Goal: Task Accomplishment & Management: Manage account settings

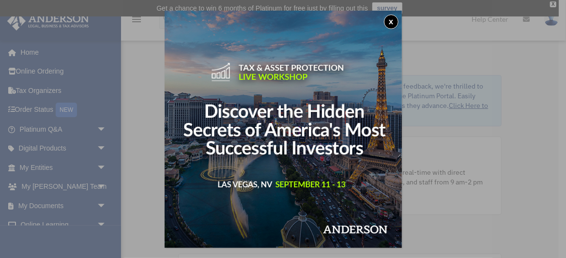
click at [391, 26] on button "x" at bounding box center [391, 22] width 15 height 15
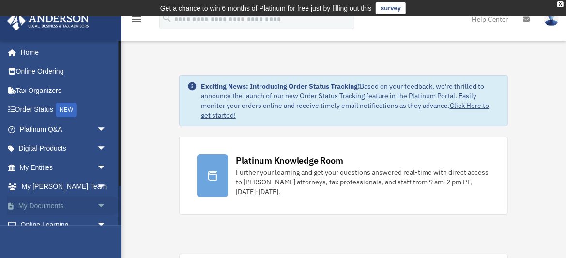
click at [97, 204] on span "arrow_drop_down" at bounding box center [106, 206] width 19 height 20
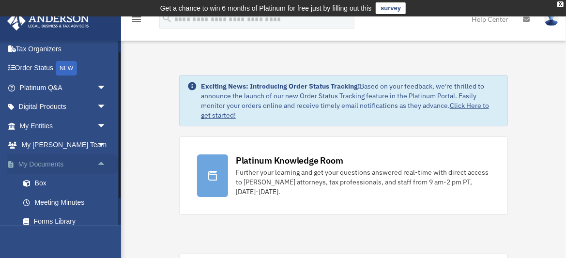
scroll to position [45, 0]
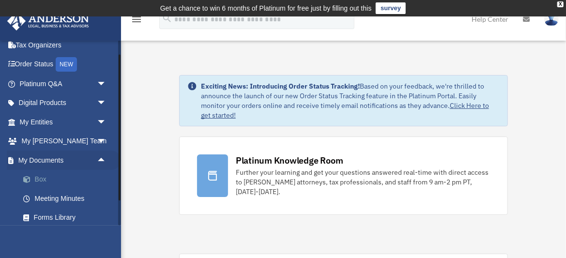
click at [52, 180] on link "Box" at bounding box center [67, 179] width 107 height 19
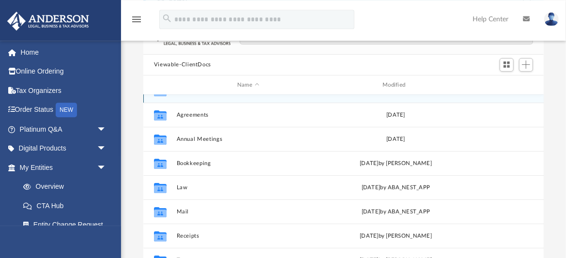
scroll to position [90, 0]
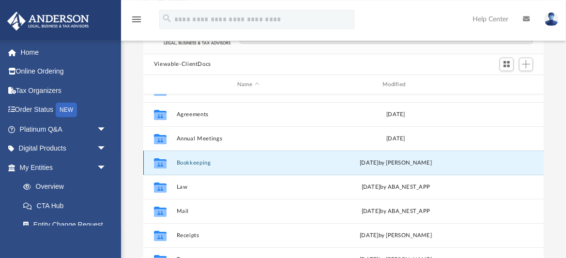
click at [211, 160] on button "Bookkeeping" at bounding box center [247, 163] width 143 height 6
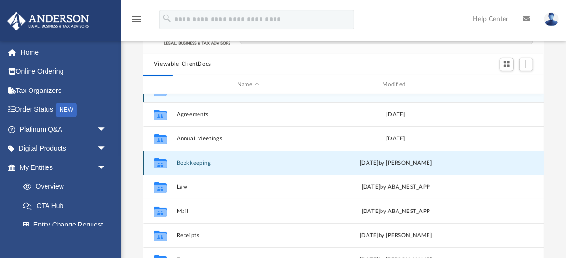
scroll to position [0, 0]
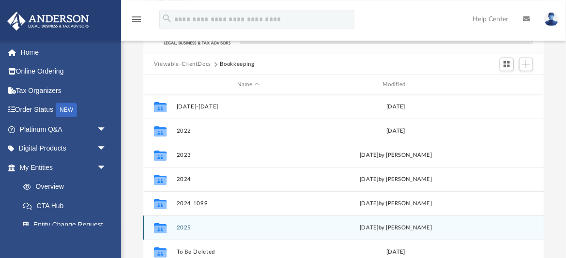
click at [187, 224] on button "2025" at bounding box center [247, 227] width 143 height 6
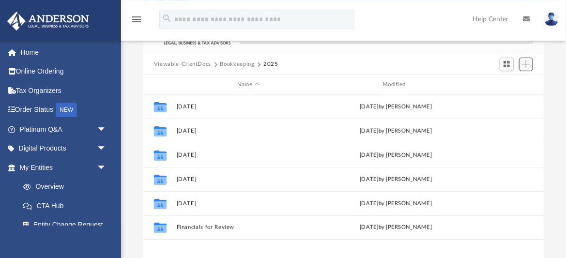
click at [525, 60] on span "Add" at bounding box center [526, 64] width 8 height 8
click at [503, 93] on li "New Folder" at bounding box center [511, 92] width 31 height 10
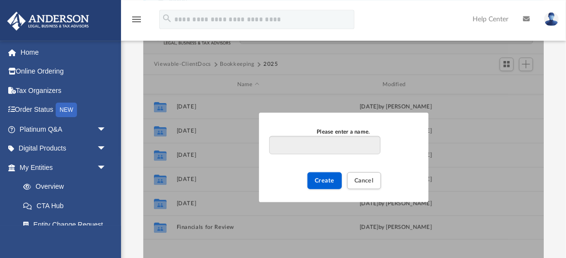
click at [298, 137] on input "Please enter a name." at bounding box center [324, 145] width 111 height 18
type input "**********"
click at [330, 178] on span "Create" at bounding box center [324, 181] width 20 height 6
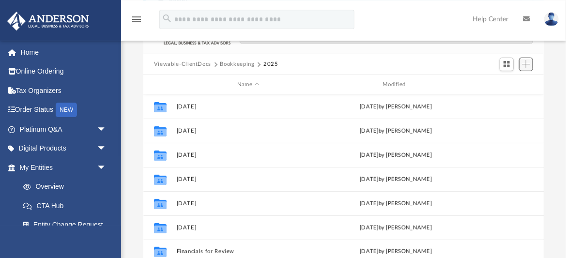
click at [525, 60] on span "Add" at bounding box center [526, 64] width 8 height 8
click at [505, 93] on li "New Folder" at bounding box center [511, 92] width 31 height 10
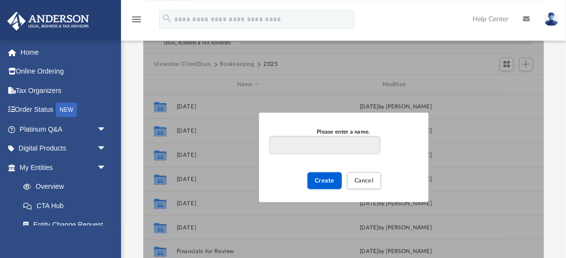
click at [307, 141] on input "Please enter a name." at bounding box center [324, 145] width 111 height 18
type input "**********"
click at [320, 178] on span "Create" at bounding box center [324, 181] width 20 height 6
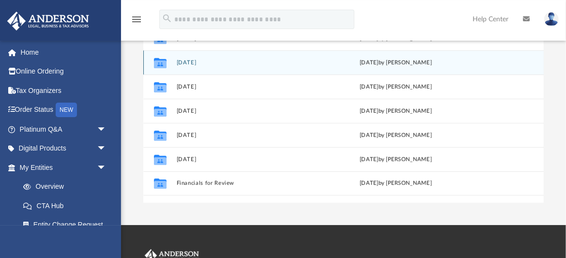
scroll to position [207, 0]
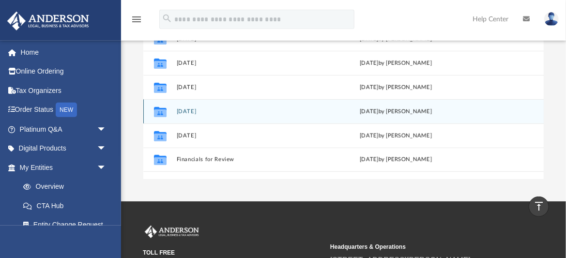
click at [239, 108] on div "Collaborated Folder 2025.06.30 today by James Herrera" at bounding box center [343, 111] width 400 height 24
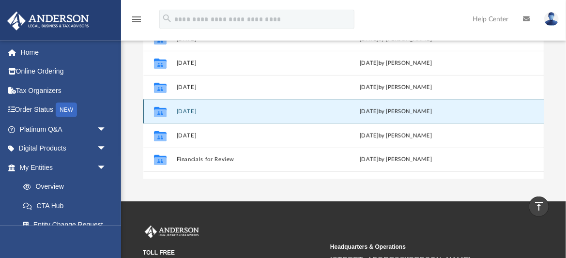
click at [201, 108] on button "2025.06.30" at bounding box center [247, 111] width 143 height 6
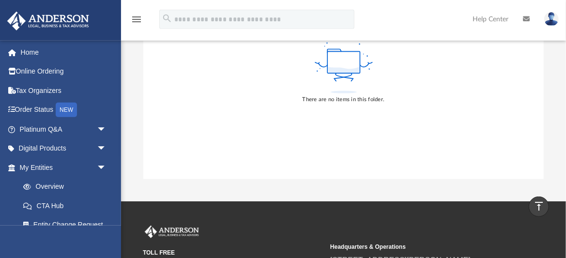
click at [364, 21] on div "menu search Site Menu add prosavantinc@outlook.com My Profile Reset Password Lo…" at bounding box center [282, 23] width 551 height 33
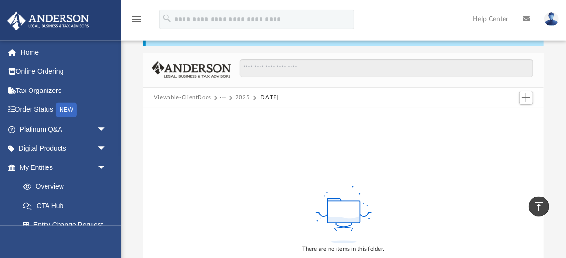
scroll to position [57, 0]
click at [526, 93] on span "Add" at bounding box center [526, 97] width 8 height 8
click at [511, 111] on li "Upload" at bounding box center [511, 110] width 31 height 10
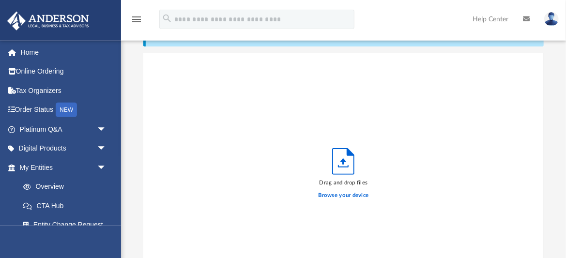
scroll to position [245, 400]
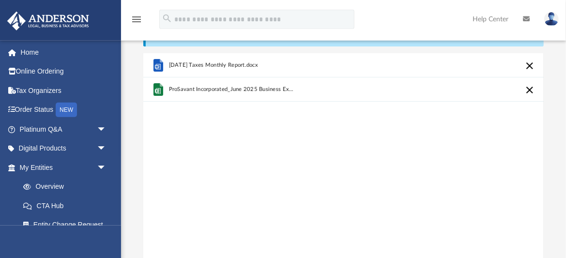
click at [373, 13] on div "menu search Site Menu add prosavantinc@outlook.com My Profile Reset Password Lo…" at bounding box center [282, 23] width 551 height 33
drag, startPoint x: 373, startPoint y: 13, endPoint x: 501, endPoint y: -5, distance: 128.9
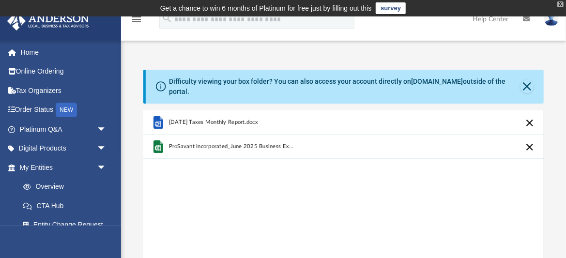
click at [559, 4] on div "X" at bounding box center [560, 4] width 6 height 6
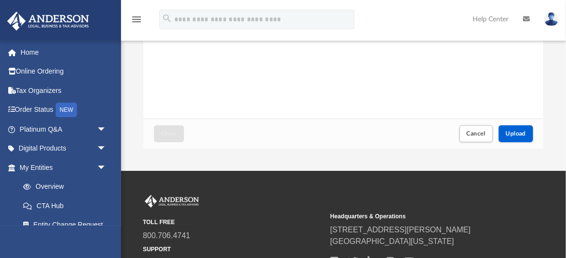
scroll to position [214, 0]
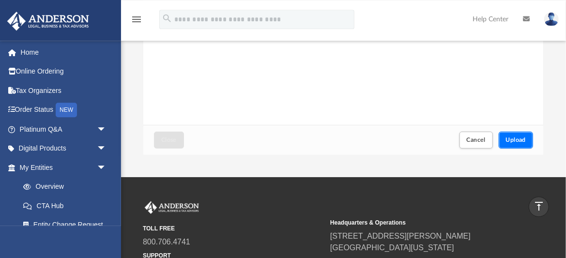
click at [521, 137] on span "Upload" at bounding box center [516, 140] width 20 height 6
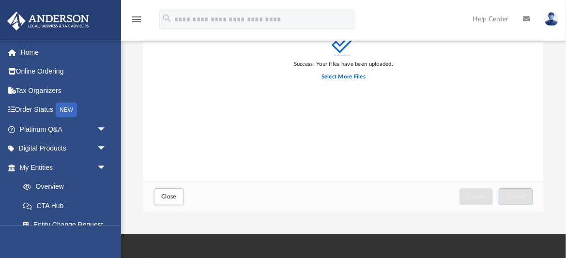
scroll to position [159, 0]
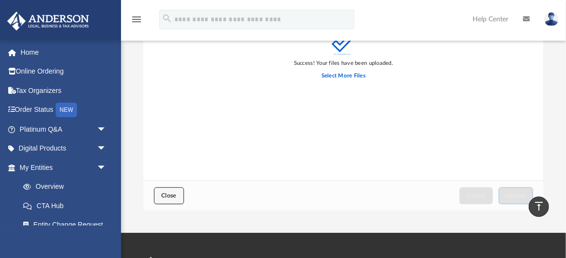
click at [169, 192] on button "Close" at bounding box center [169, 195] width 30 height 17
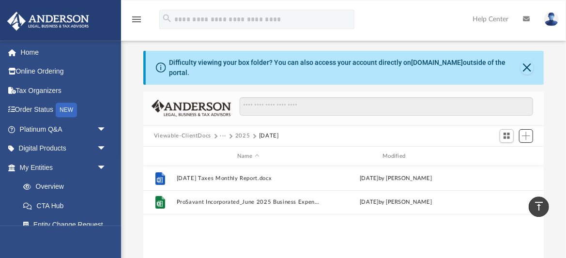
scroll to position [220, 400]
click at [245, 132] on button "2025" at bounding box center [242, 136] width 15 height 9
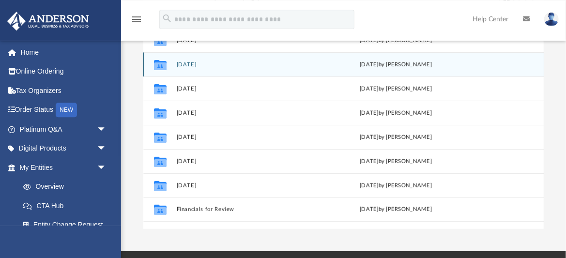
scroll to position [141, 0]
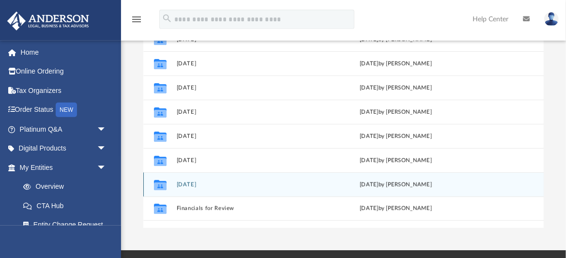
click at [190, 181] on button "2025.07.31" at bounding box center [247, 184] width 143 height 6
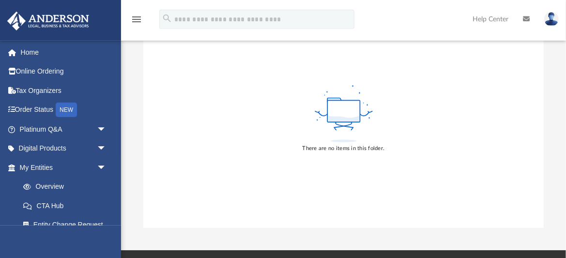
scroll to position [0, 0]
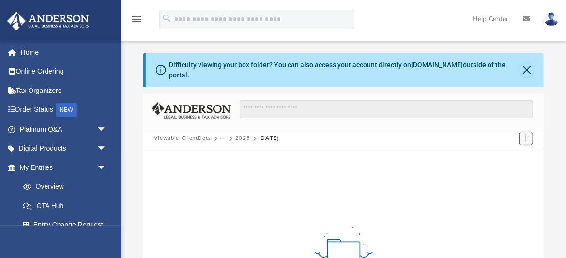
click at [524, 134] on span "Add" at bounding box center [526, 138] width 8 height 8
click at [506, 150] on li "Upload" at bounding box center [511, 151] width 31 height 10
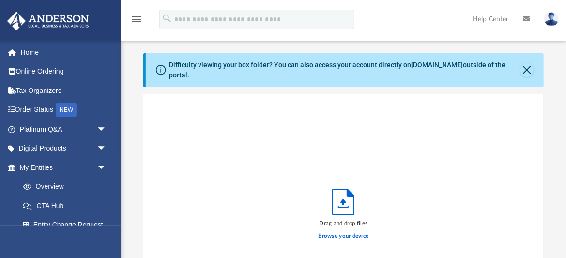
scroll to position [245, 400]
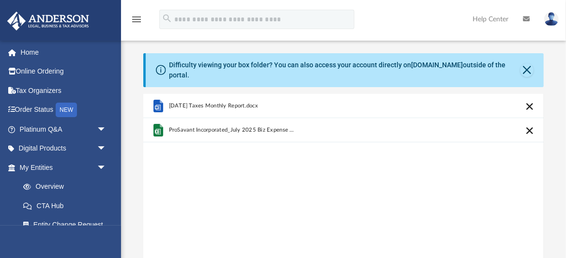
click at [419, 184] on div "July 2025 Taxes Monthly Report.docx ProSavant Incorporated_July 2025 Biz Expens…" at bounding box center [343, 217] width 400 height 246
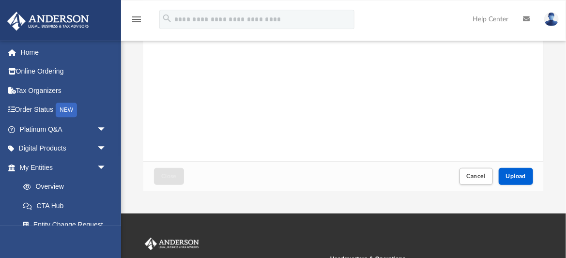
scroll to position [179, 0]
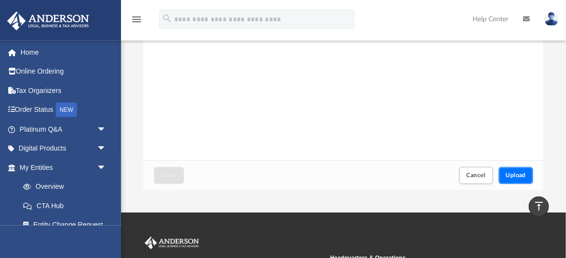
click at [520, 172] on span "Upload" at bounding box center [516, 175] width 20 height 6
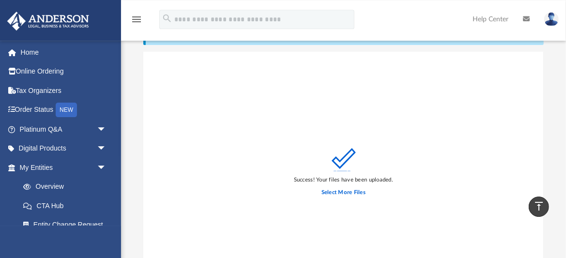
scroll to position [0, 0]
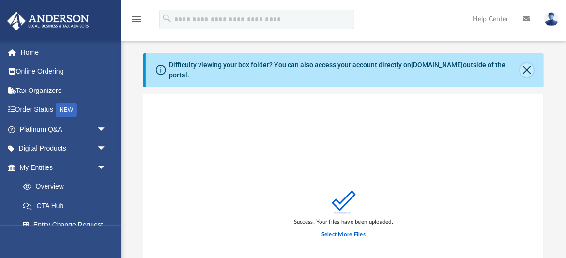
click at [524, 68] on button "Close" at bounding box center [526, 70] width 13 height 14
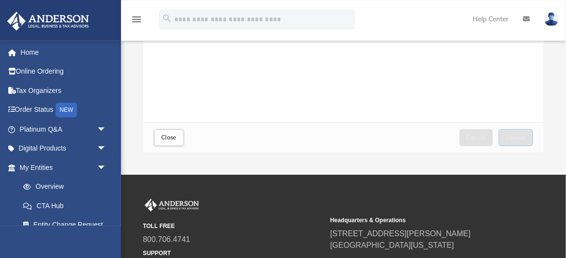
scroll to position [209, 0]
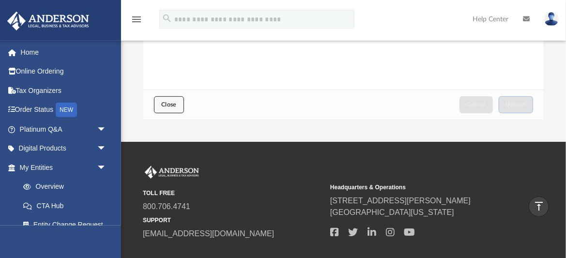
click at [166, 102] on span "Close" at bounding box center [168, 105] width 15 height 6
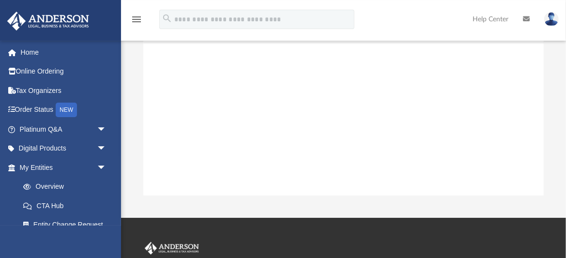
scroll to position [0, 0]
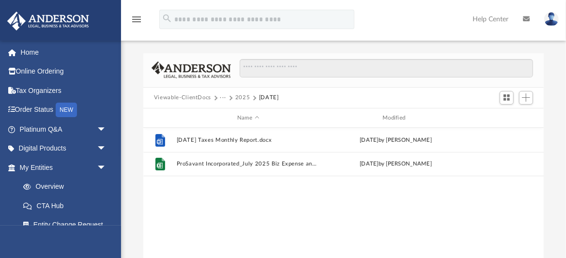
click at [241, 97] on button "2025" at bounding box center [242, 97] width 15 height 9
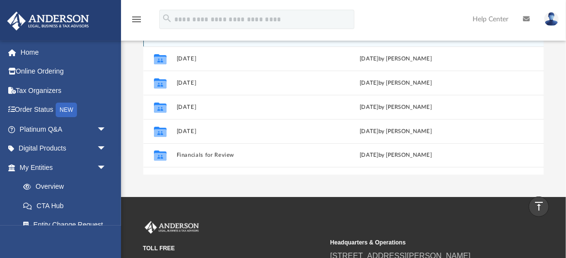
scroll to position [151, 0]
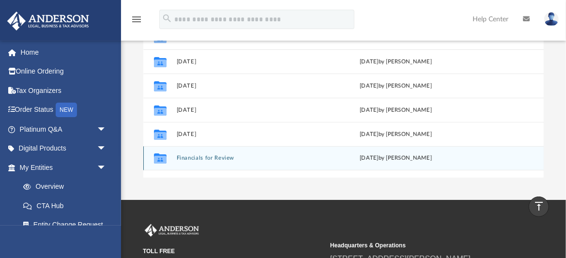
click at [269, 159] on button "Financials for Review" at bounding box center [247, 158] width 143 height 6
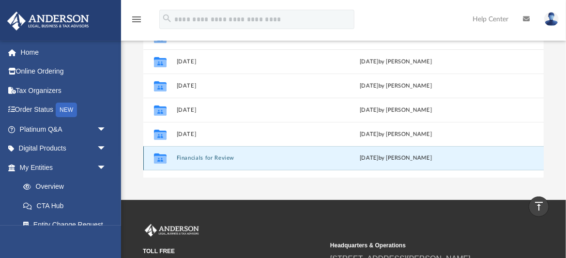
scroll to position [11, 0]
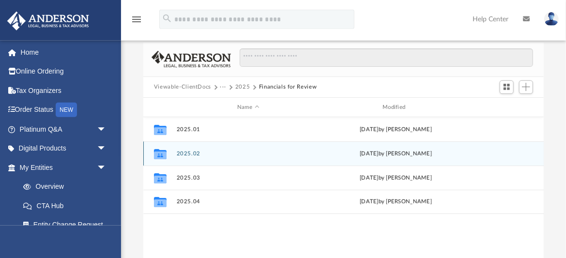
click at [197, 152] on button "2025.02" at bounding box center [247, 153] width 143 height 6
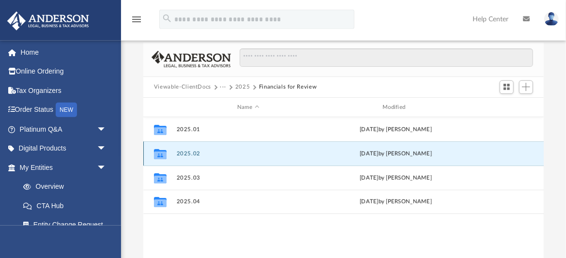
click at [197, 152] on button "2025.02" at bounding box center [247, 153] width 143 height 6
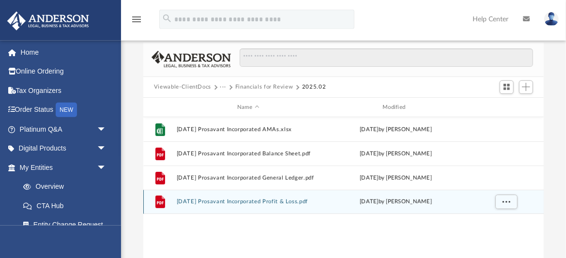
click at [253, 203] on button "2025.02.28 Prosavant Incorporated Profit & Loss.pdf" at bounding box center [247, 202] width 143 height 6
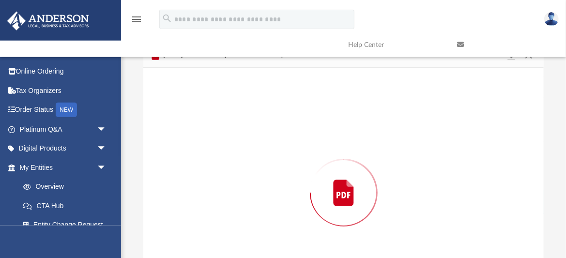
click at [253, 203] on div "Preview" at bounding box center [343, 193] width 400 height 250
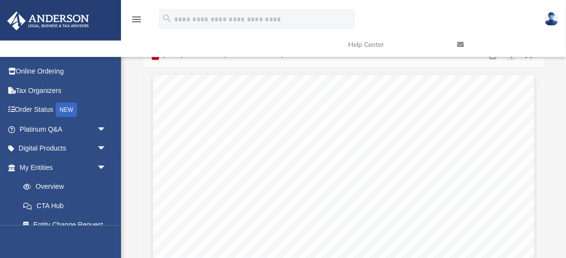
scroll to position [0, 0]
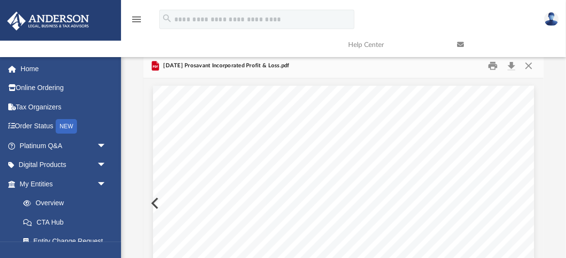
click at [553, 94] on div "Difficulty viewing your box folder? You can also access your account directly o…" at bounding box center [343, 190] width 445 height 275
click at [531, 67] on button "Close" at bounding box center [528, 65] width 17 height 15
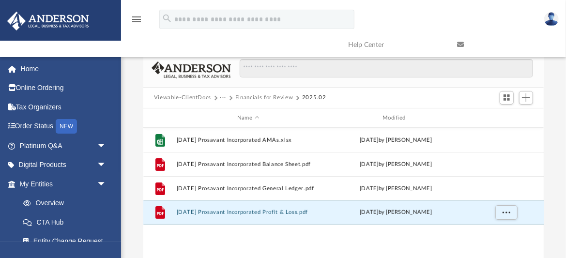
click at [272, 97] on button "Financials for Review" at bounding box center [264, 97] width 58 height 9
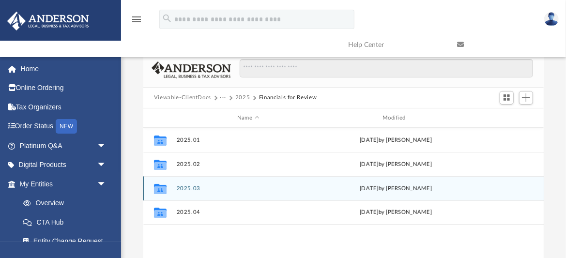
click at [187, 189] on button "2025.03" at bounding box center [247, 188] width 143 height 6
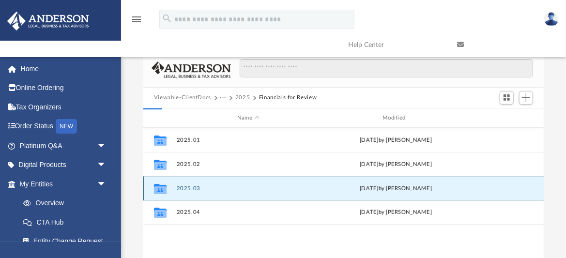
click at [187, 189] on button "2025.03" at bounding box center [247, 188] width 143 height 6
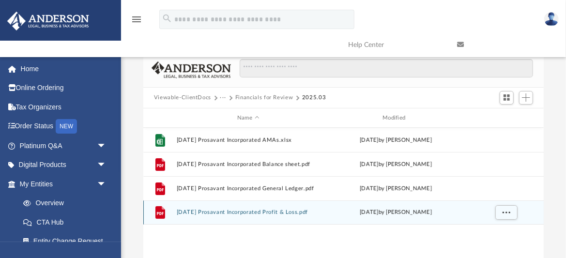
click at [250, 213] on button "2025.03.31 Prosavant Incorporated Profit & Loss.pdf" at bounding box center [247, 212] width 143 height 6
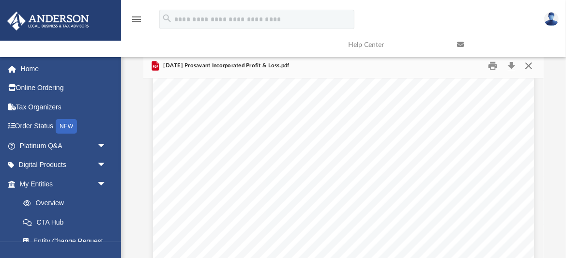
click at [529, 66] on button "Close" at bounding box center [528, 65] width 17 height 15
